Goal: Navigation & Orientation: Find specific page/section

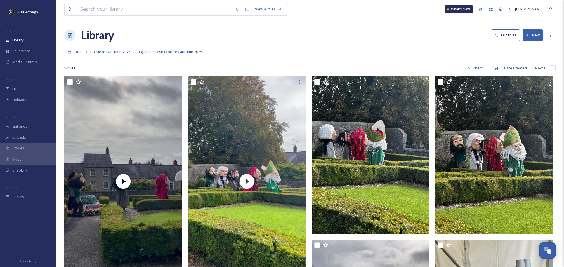
scroll to position [1983, 0]
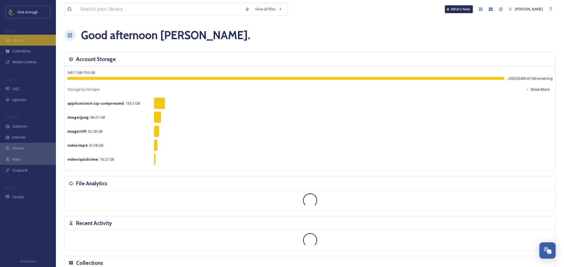
click at [17, 39] on span "Library" at bounding box center [17, 39] width 11 height 5
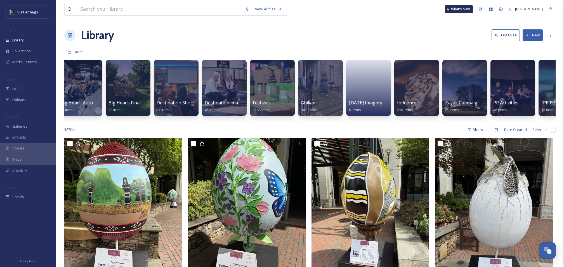
scroll to position [0, 224]
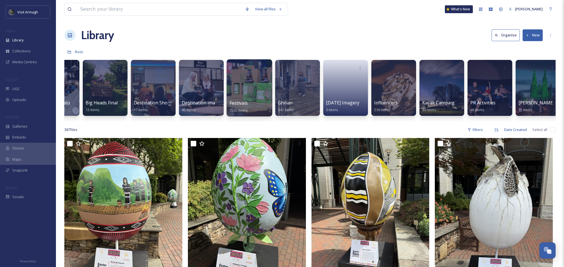
click at [257, 97] on div at bounding box center [250, 87] width 46 height 57
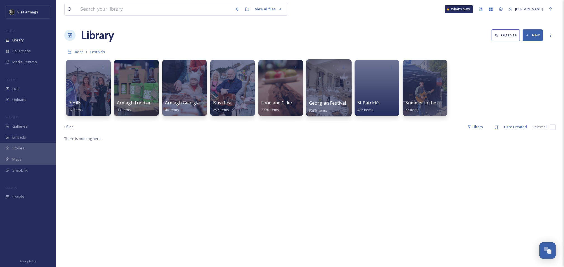
click at [319, 83] on div at bounding box center [329, 87] width 46 height 57
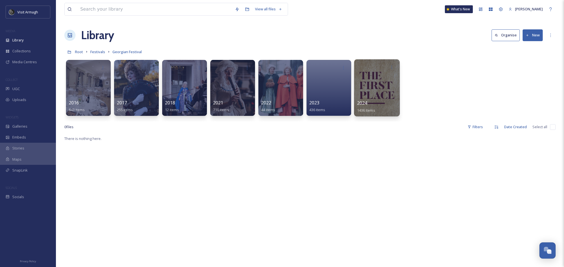
click at [373, 82] on div at bounding box center [377, 87] width 46 height 57
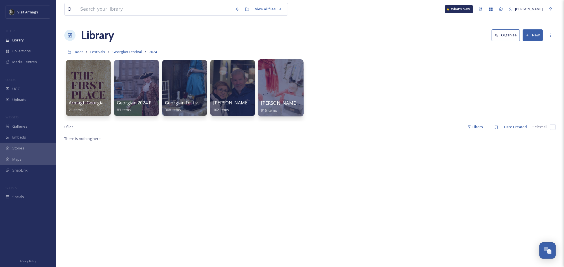
click at [279, 80] on div at bounding box center [281, 87] width 46 height 57
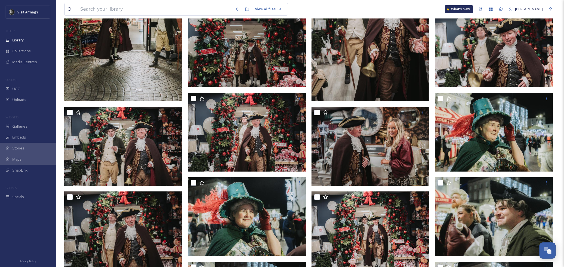
scroll to position [37, 0]
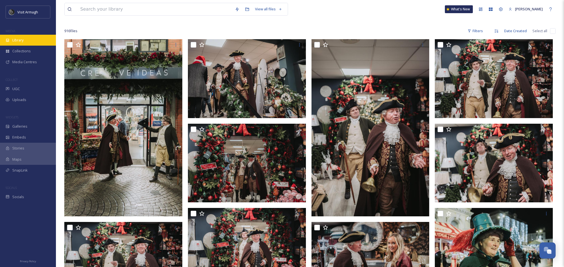
click at [20, 43] on div "Library" at bounding box center [28, 40] width 56 height 11
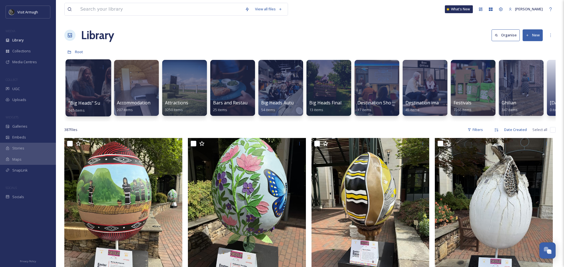
click at [67, 90] on div at bounding box center [88, 87] width 46 height 57
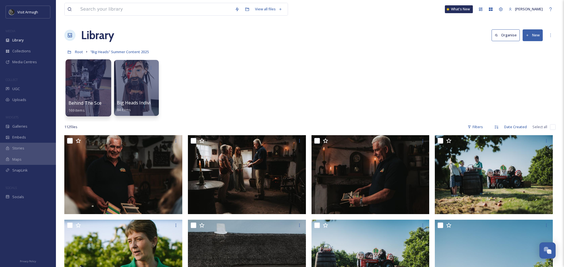
click at [98, 89] on div at bounding box center [88, 87] width 46 height 57
click at [117, 51] on span ""Big Heads" Summer Content 2025" at bounding box center [119, 51] width 58 height 5
click at [82, 52] on span "Root" at bounding box center [79, 51] width 8 height 5
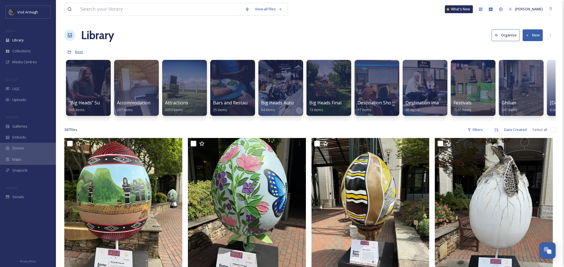
click at [83, 52] on span "Root" at bounding box center [79, 51] width 8 height 5
click at [105, 65] on icon at bounding box center [103, 67] width 4 height 4
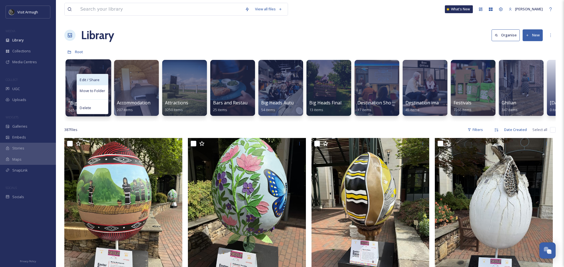
click at [102, 81] on div "Edit / Share" at bounding box center [92, 79] width 31 height 11
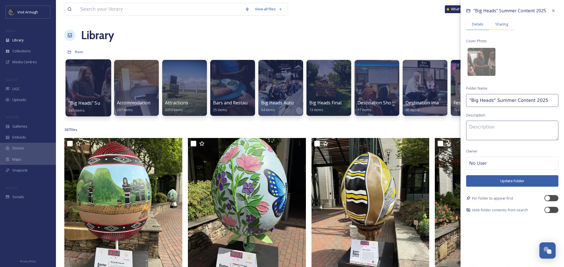
click at [499, 22] on span "Sharing" at bounding box center [501, 24] width 13 height 5
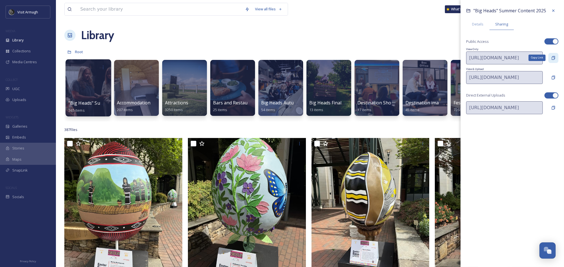
click at [554, 57] on icon at bounding box center [553, 58] width 4 height 4
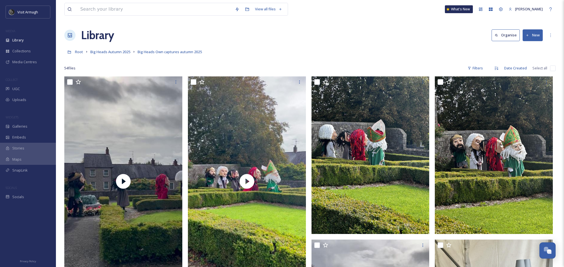
scroll to position [1983, 0]
